Goal: Information Seeking & Learning: Learn about a topic

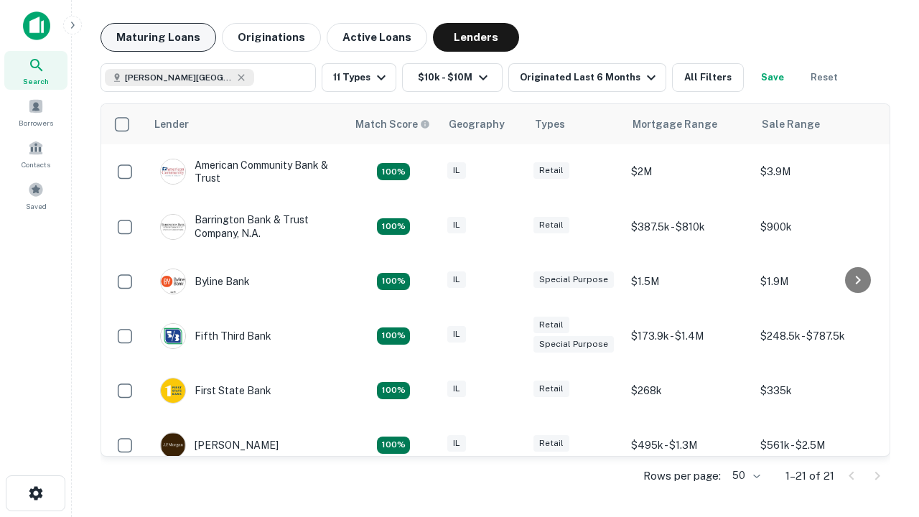
click at [158, 37] on button "Maturing Loans" at bounding box center [158, 37] width 116 height 29
